Goal: Transaction & Acquisition: Purchase product/service

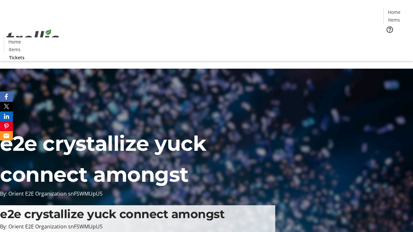
click at [388, 37] on span "Tickets" at bounding box center [395, 40] width 15 height 7
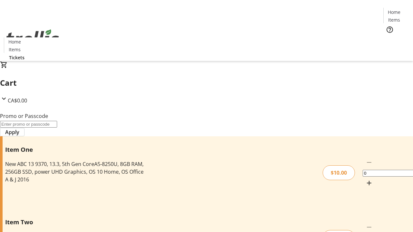
click at [365, 179] on mat-icon "Increment by one" at bounding box center [369, 183] width 8 height 8
type input "1"
